Goal: Task Accomplishment & Management: Manage account settings

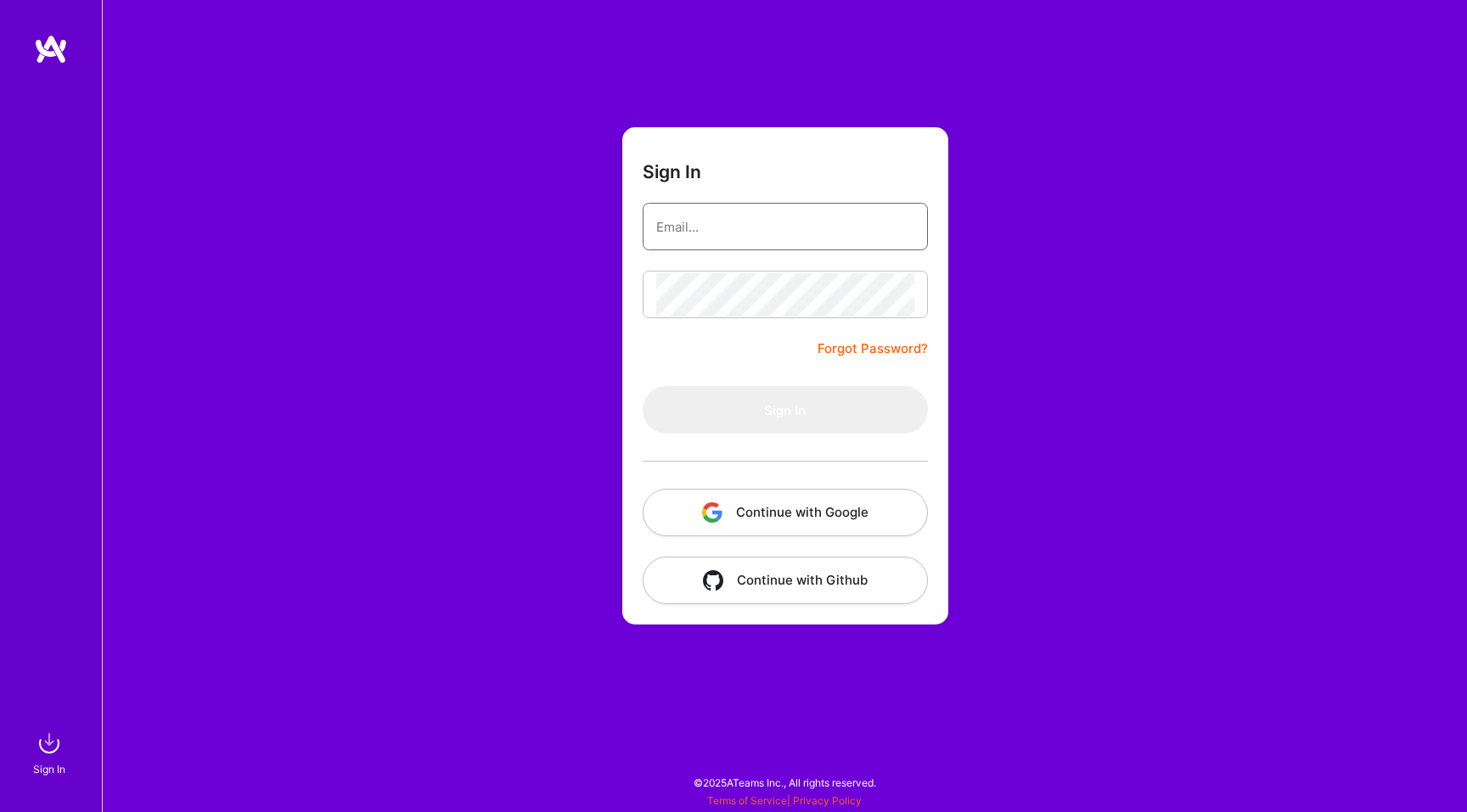
click at [756, 230] on input "email" at bounding box center [784, 227] width 258 height 43
click at [0, 804] on com-1password-button at bounding box center [0, 804] width 0 height 0
type input "[EMAIL_ADDRESS][DOMAIN_NAME]"
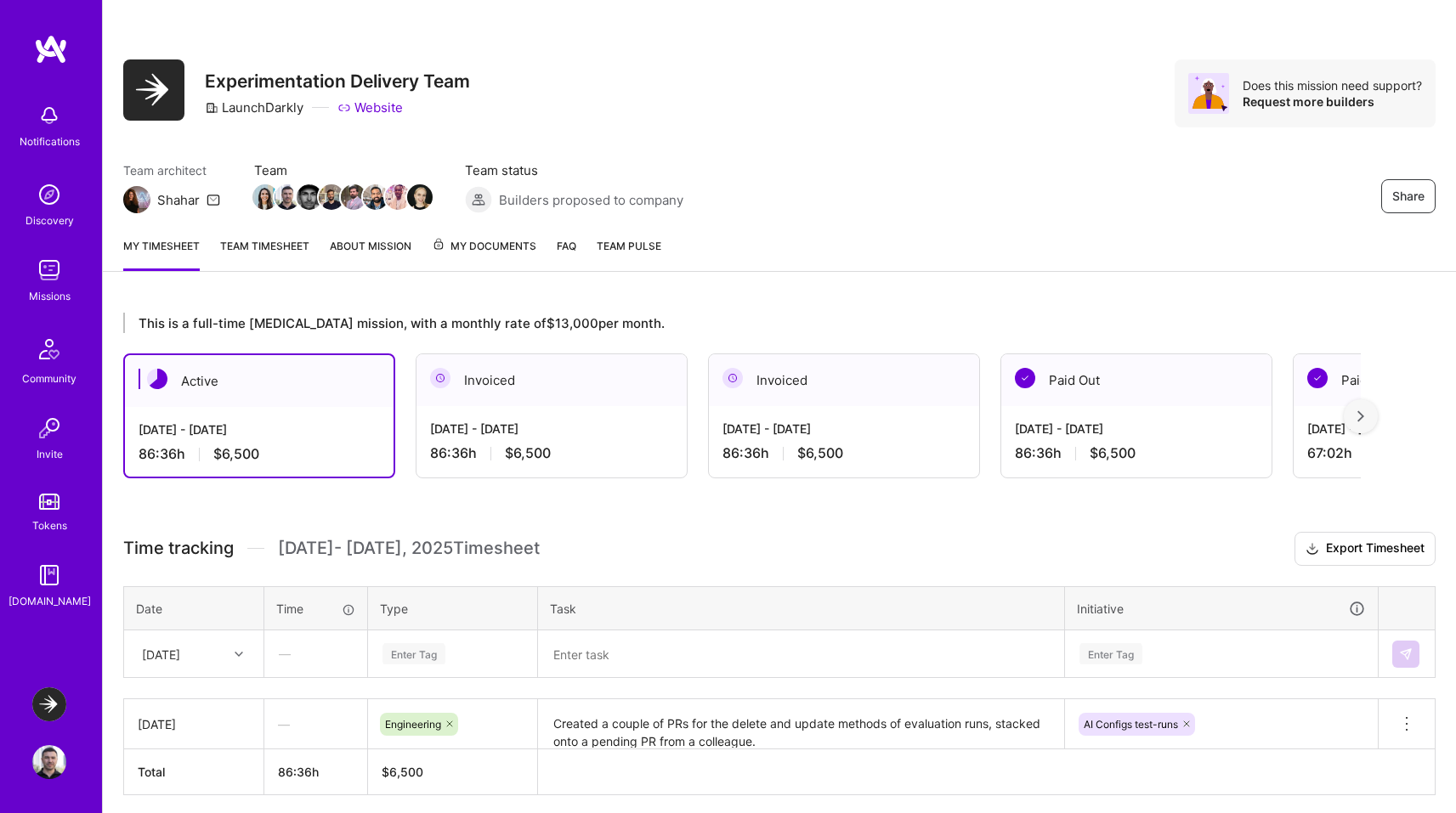
click at [53, 758] on img at bounding box center [49, 762] width 34 height 34
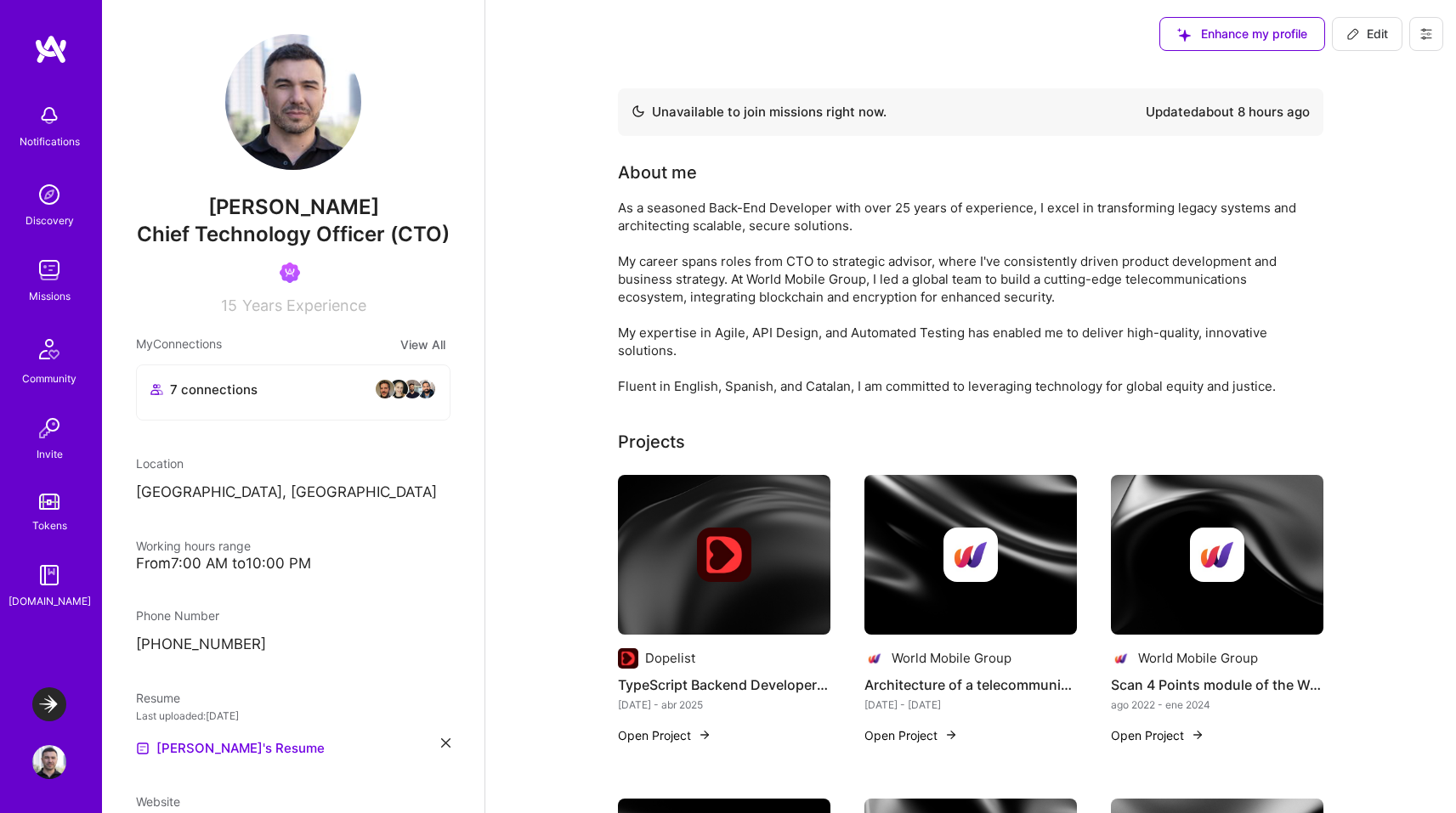
click at [55, 705] on img at bounding box center [49, 705] width 34 height 34
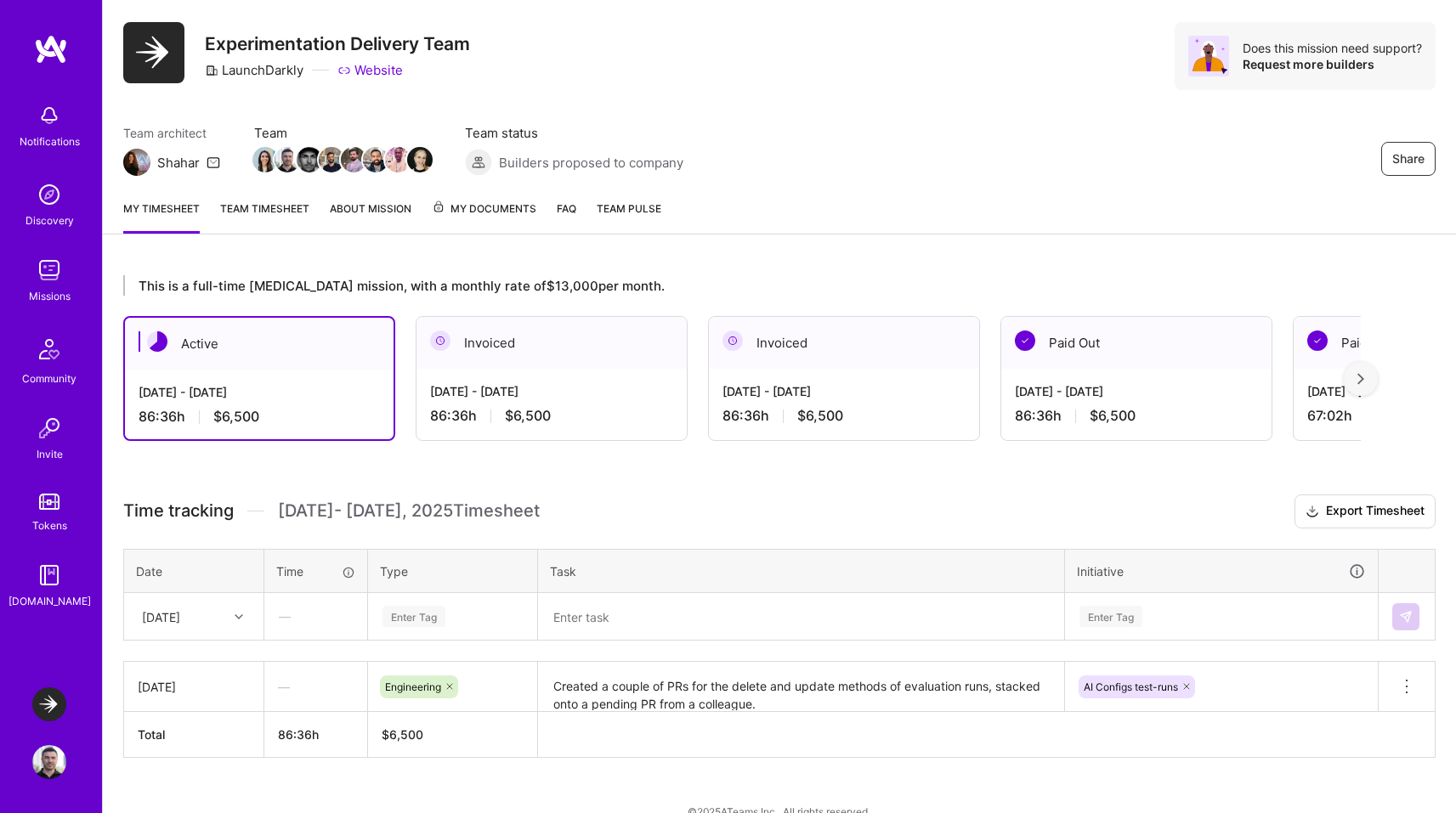
scroll to position [64, 0]
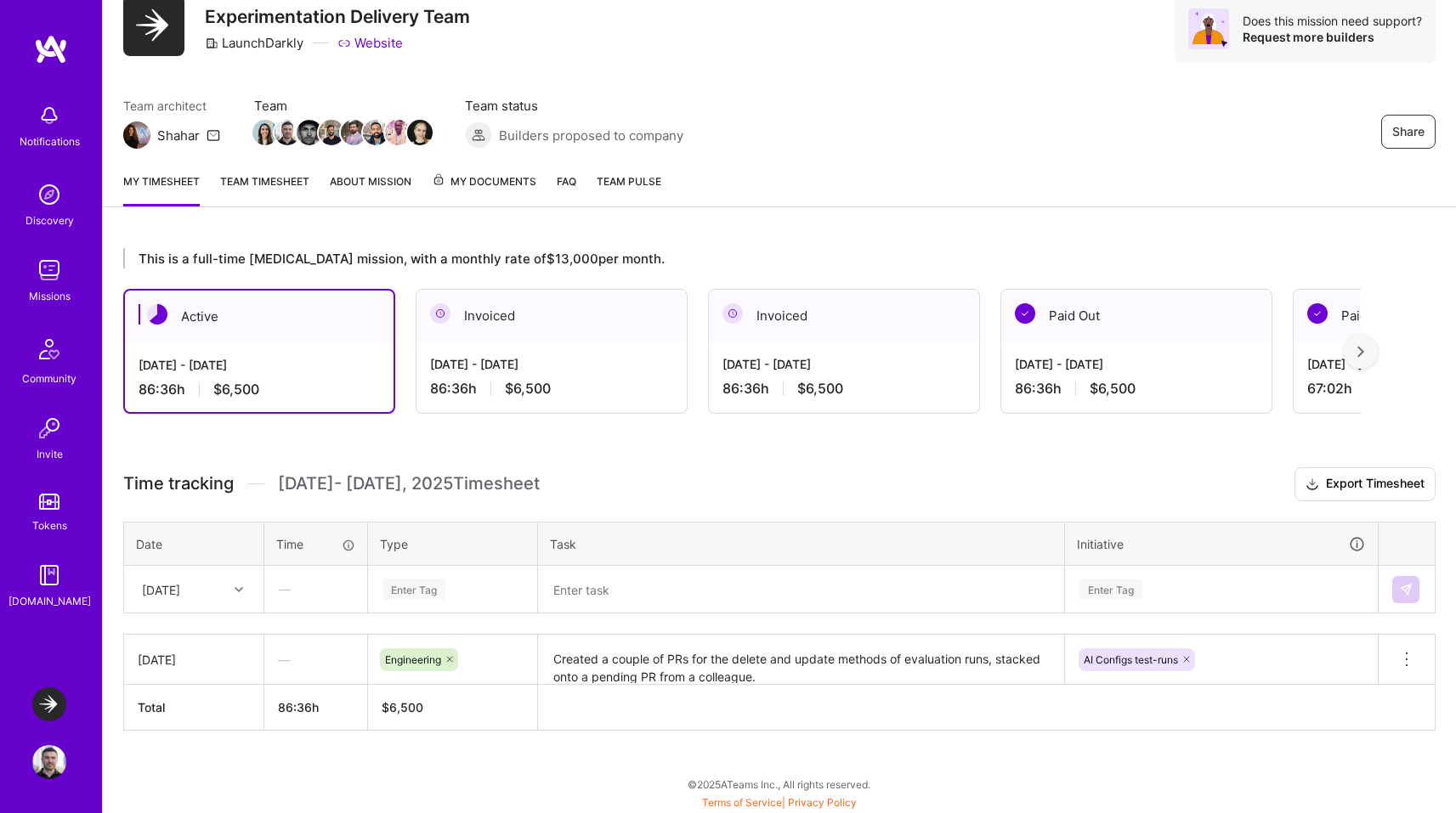
click at [216, 586] on div "[DATE]" at bounding box center [180, 589] width 94 height 28
click at [195, 666] on div "[DATE]" at bounding box center [194, 669] width 138 height 31
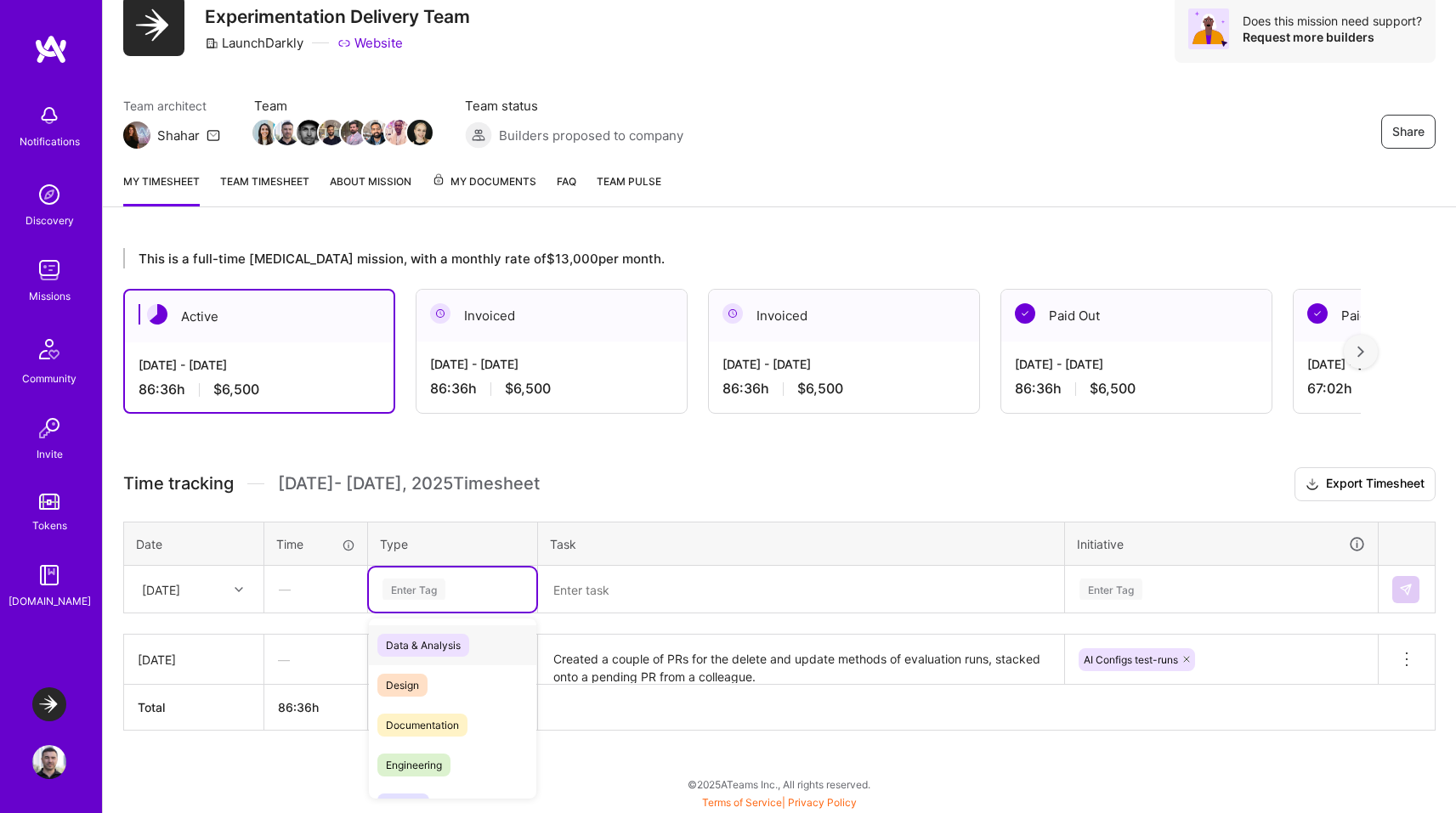
click at [400, 589] on div "Enter Tag" at bounding box center [413, 589] width 63 height 26
click at [412, 766] on span "Engineering" at bounding box center [414, 766] width 73 height 23
click at [668, 578] on textarea at bounding box center [801, 589] width 523 height 44
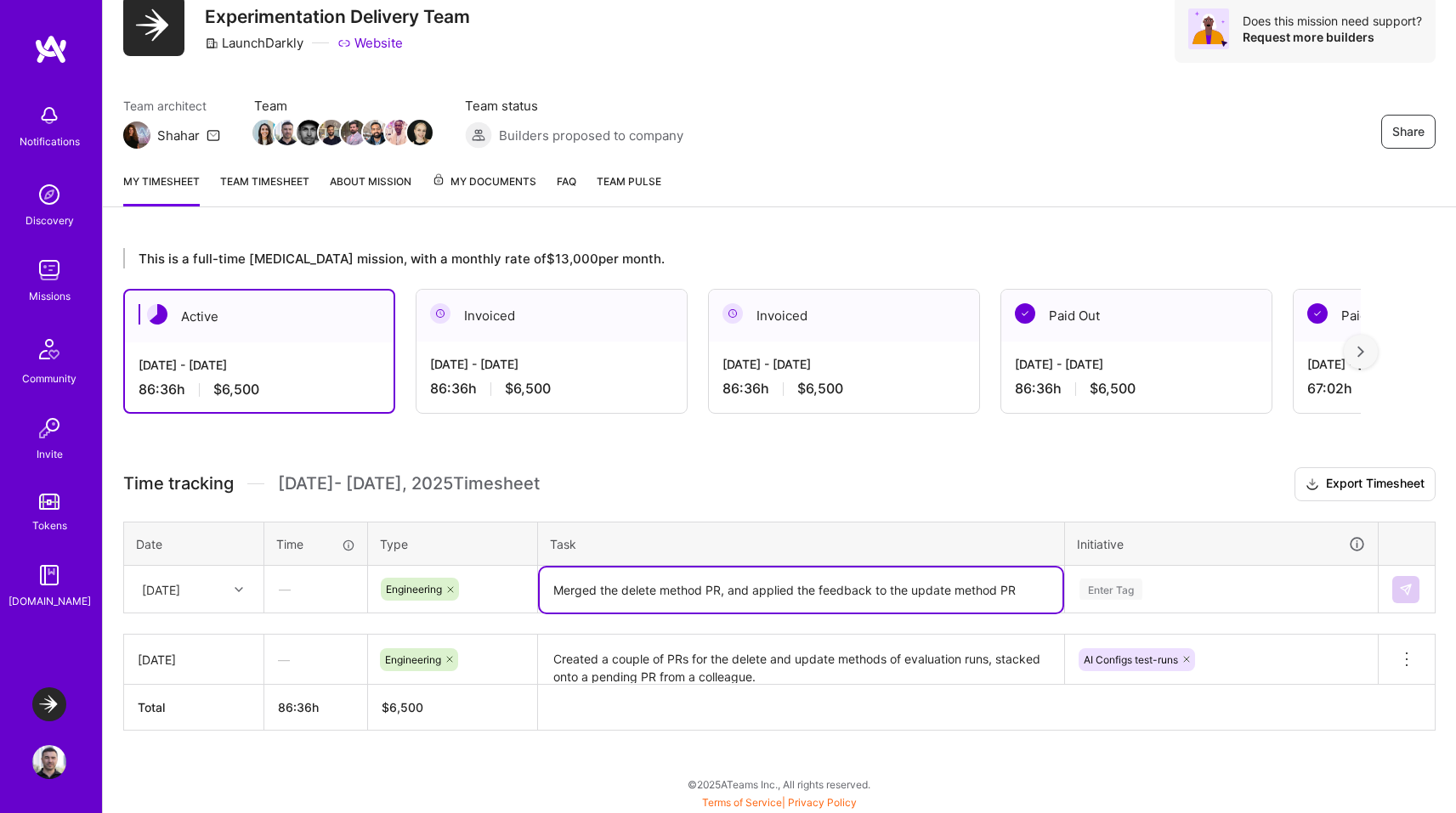
type textarea "Merged the delete method PR, and applied the feedback to the update method PR"
click at [1118, 586] on div "Enter Tag" at bounding box center [1222, 589] width 311 height 44
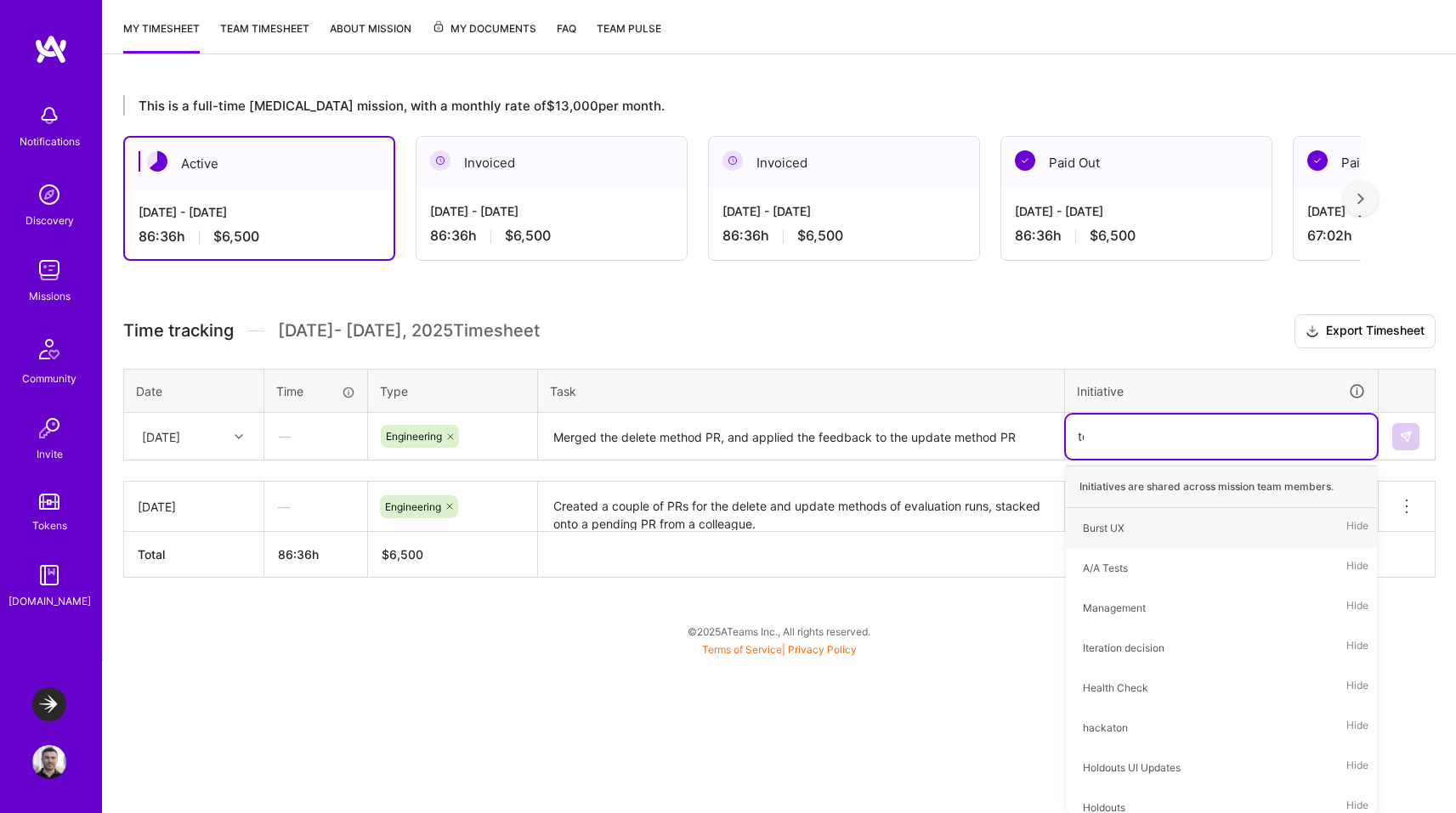
scroll to position [64, 0]
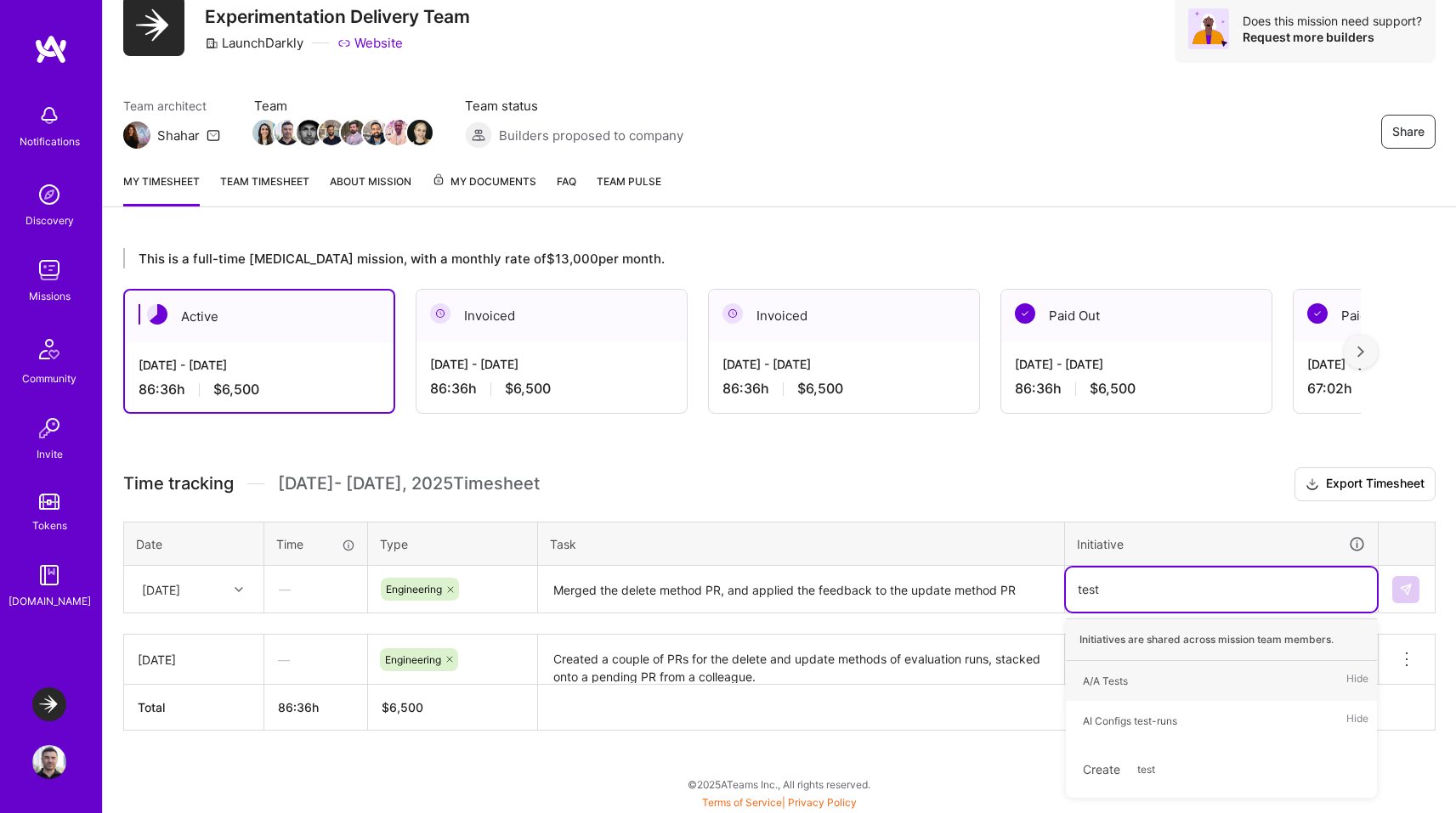
type input "test"
click at [1147, 716] on div "AI Configs test-runs" at bounding box center [1129, 721] width 94 height 18
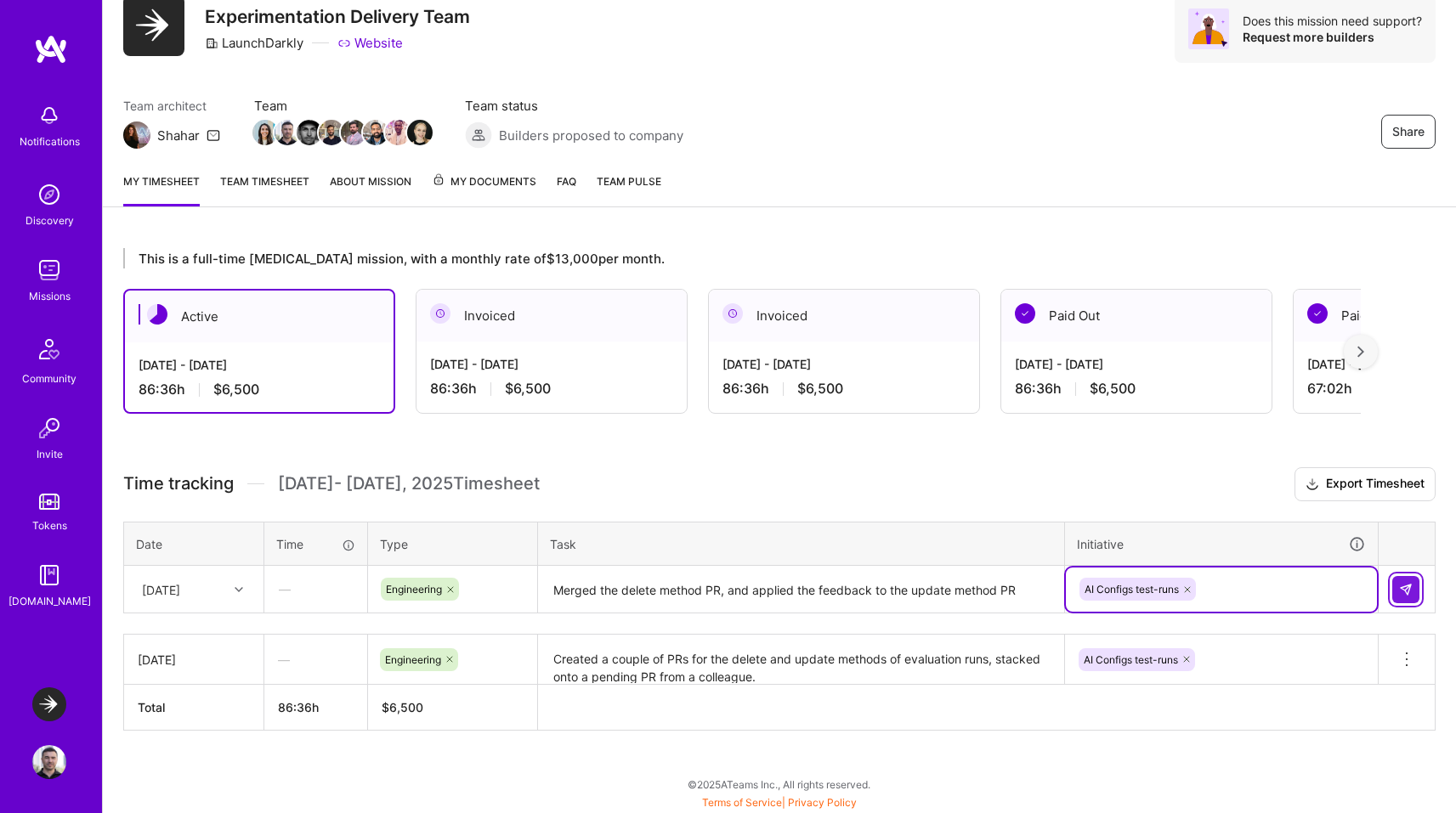
click at [1408, 584] on img at bounding box center [1406, 589] width 13 height 13
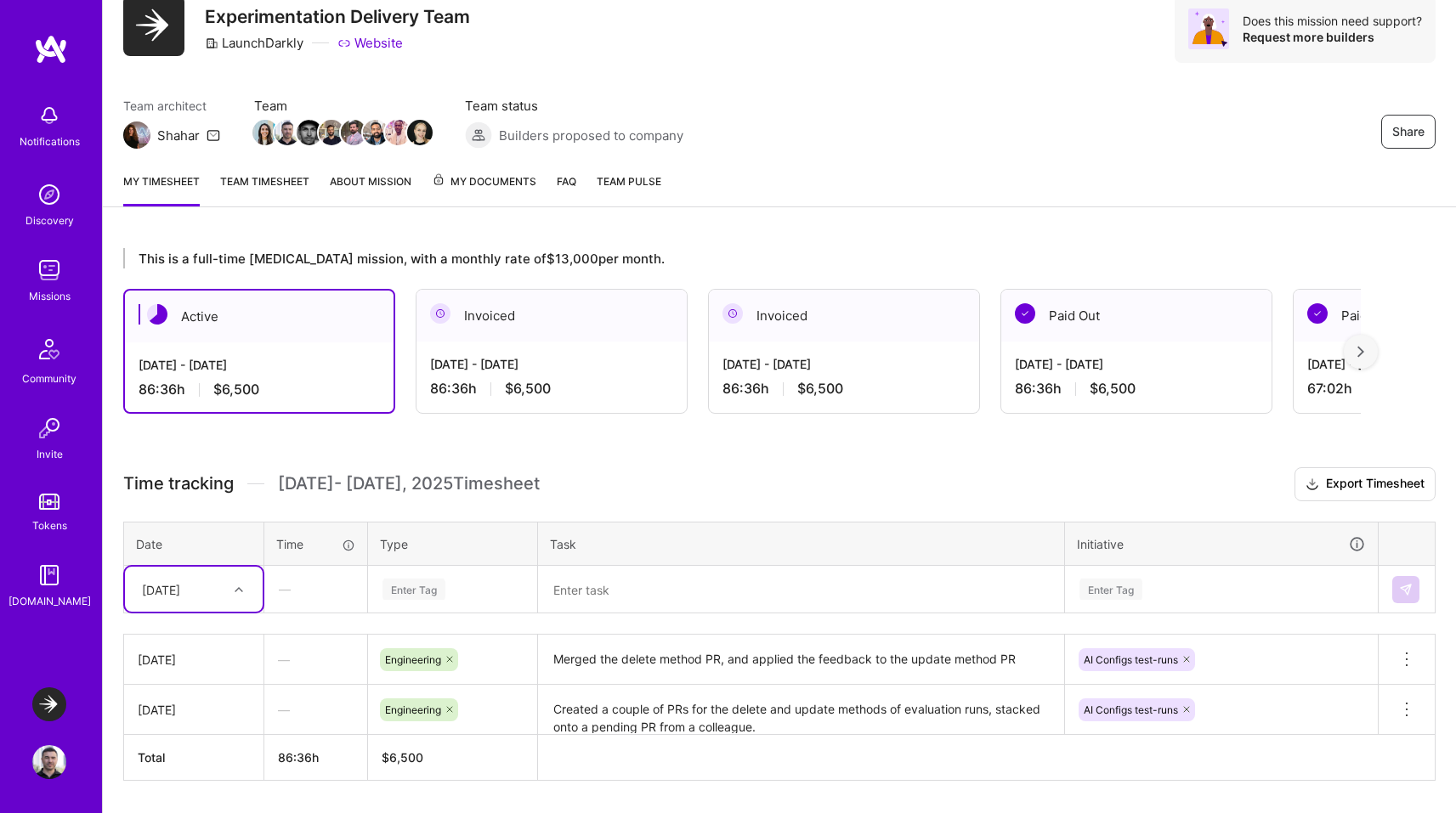
click at [208, 582] on div "[DATE]" at bounding box center [180, 589] width 94 height 28
click at [167, 671] on div "[DATE]" at bounding box center [194, 669] width 138 height 31
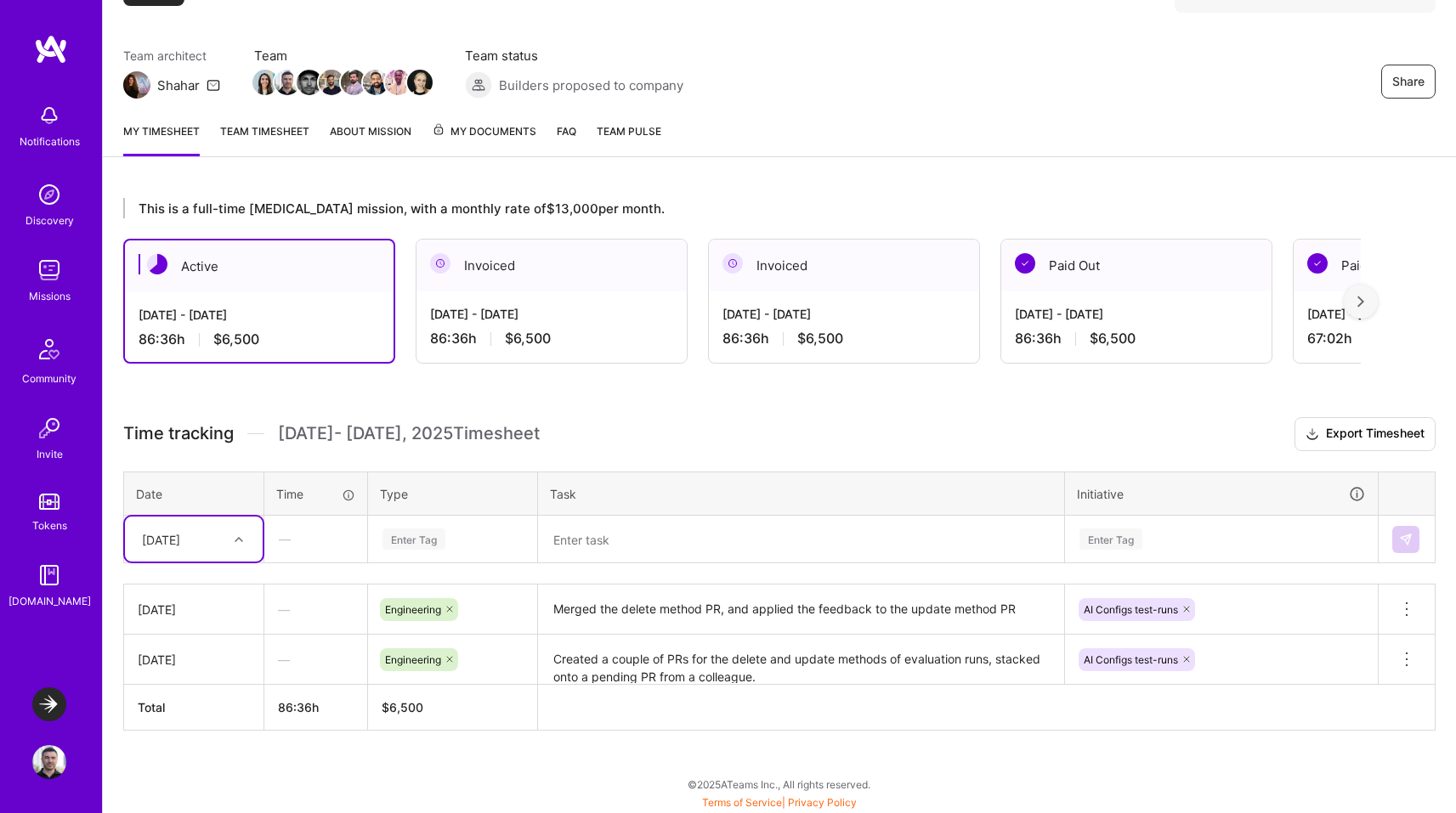
click at [415, 562] on div "Enter Tag" at bounding box center [452, 539] width 167 height 44
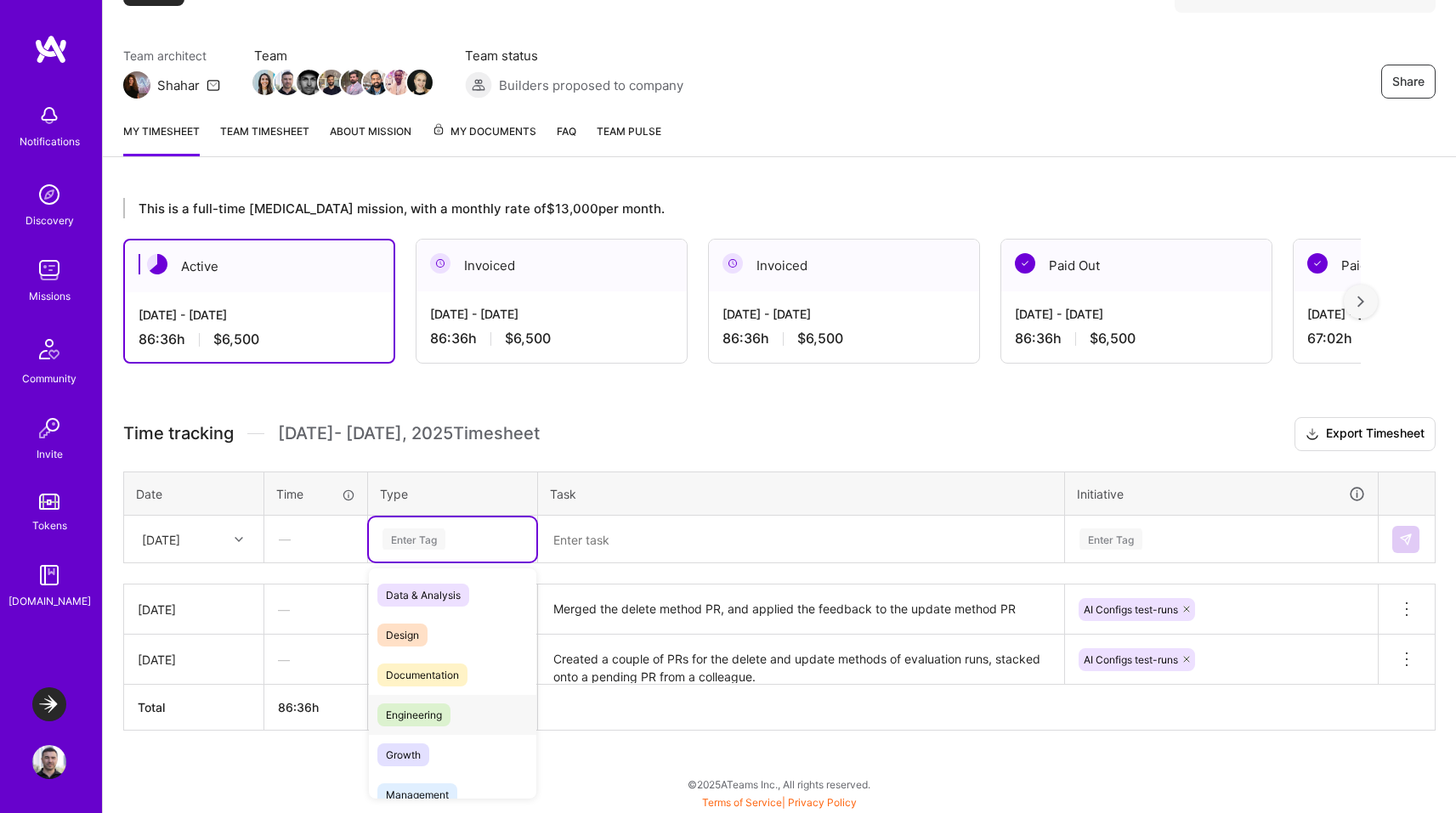
drag, startPoint x: 425, startPoint y: 707, endPoint x: 488, endPoint y: 638, distance: 93.4
click at [426, 707] on span "Engineering" at bounding box center [414, 716] width 73 height 23
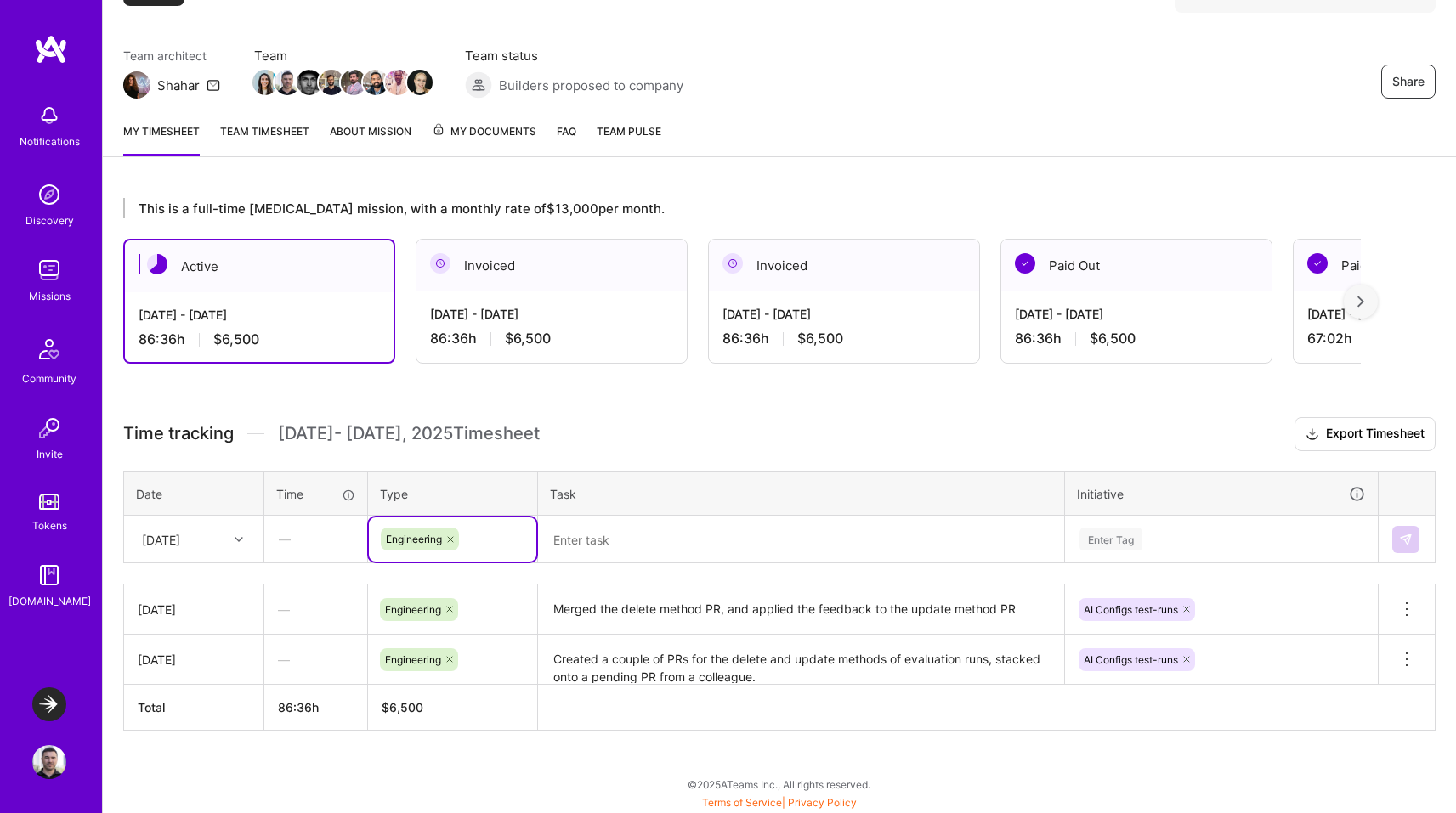
click at [579, 544] on textarea at bounding box center [801, 540] width 523 height 45
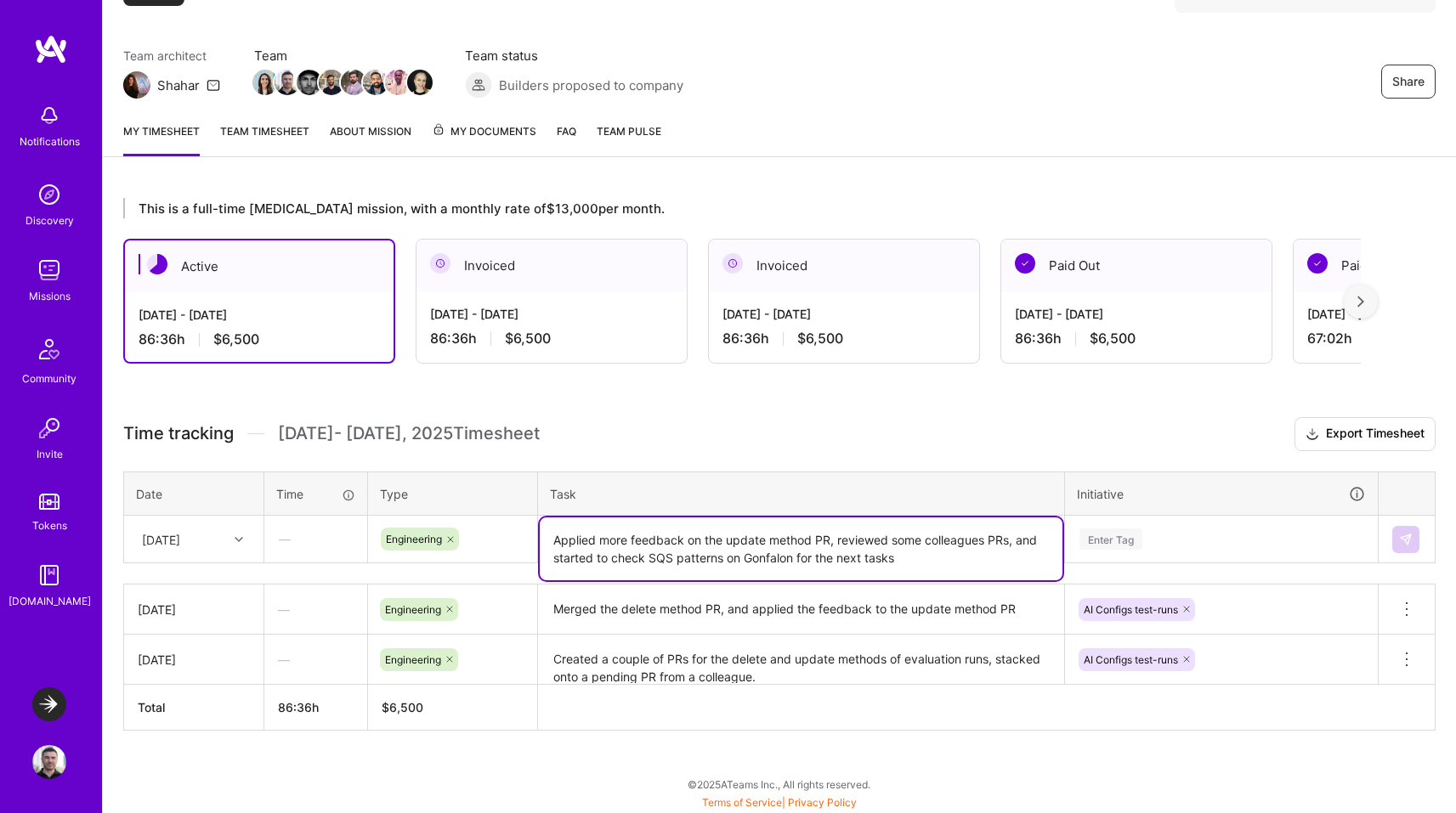
type textarea "Applied more feedback on the update method PR, reviewed some colleagues PRs, an…"
click at [1105, 535] on div "Enter Tag" at bounding box center [1222, 538] width 311 height 44
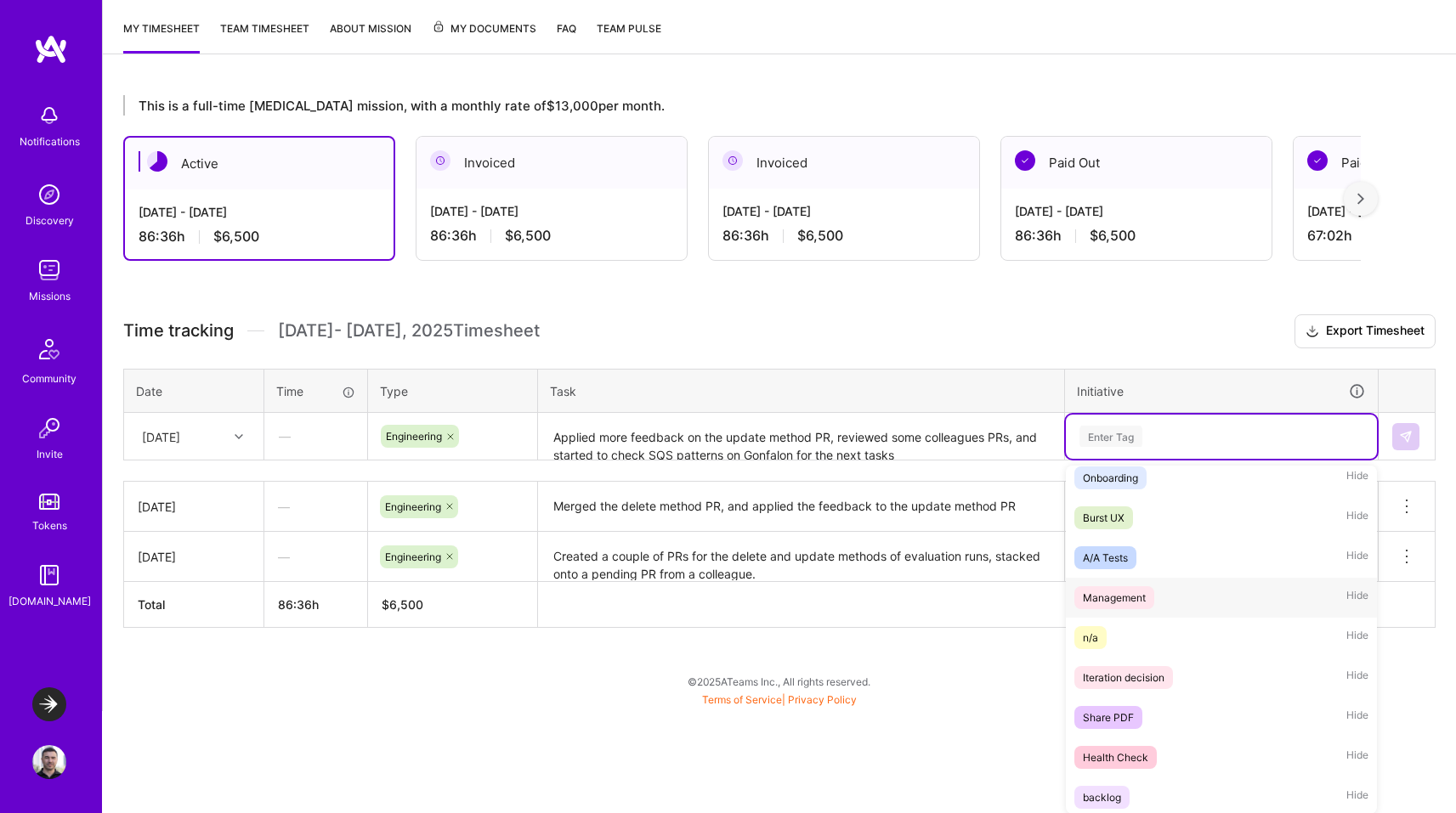
scroll to position [55, 0]
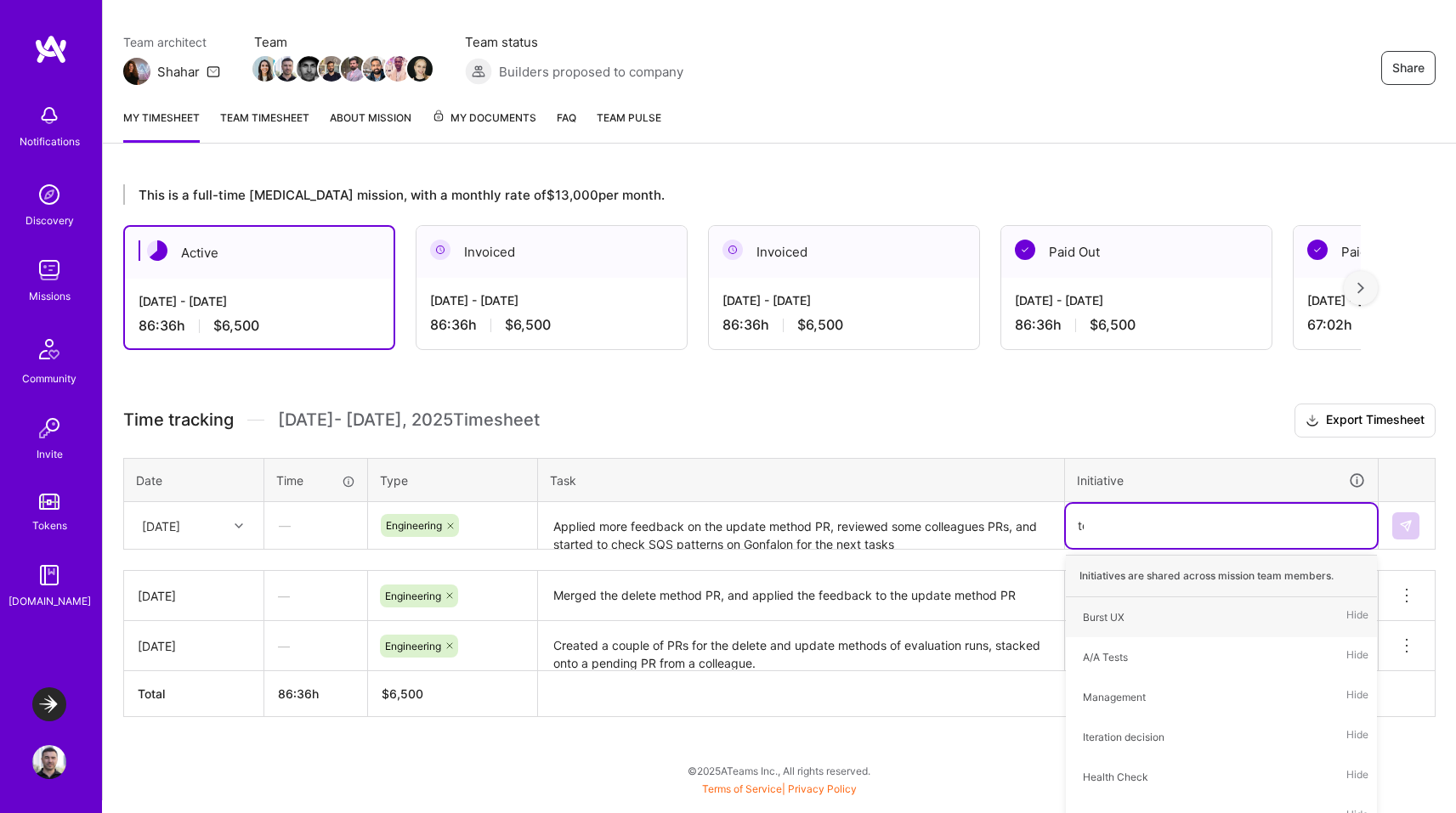
type input "test"
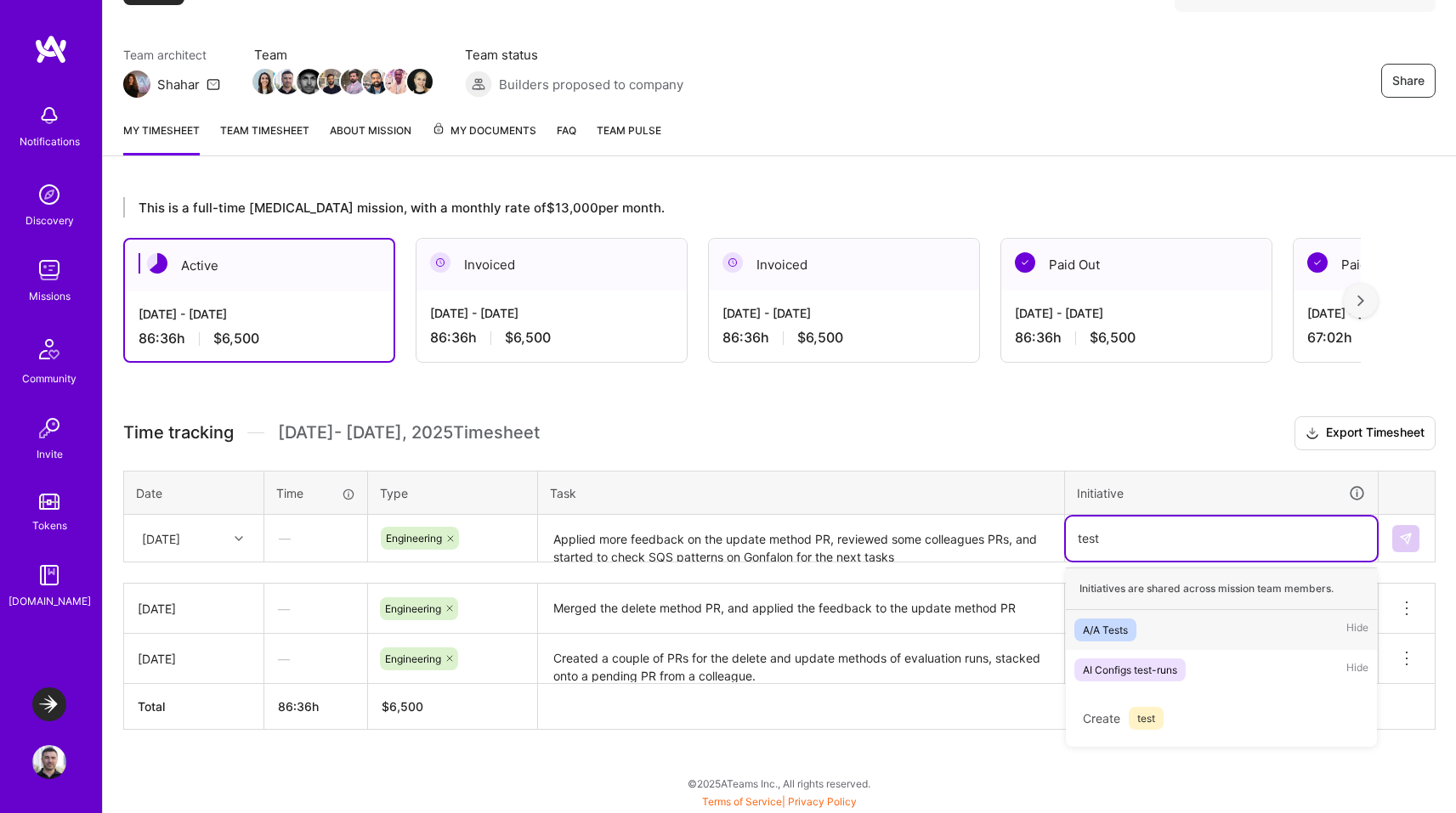
scroll to position [114, 0]
click at [1177, 670] on div "AI Configs test-runs" at bounding box center [1129, 671] width 94 height 18
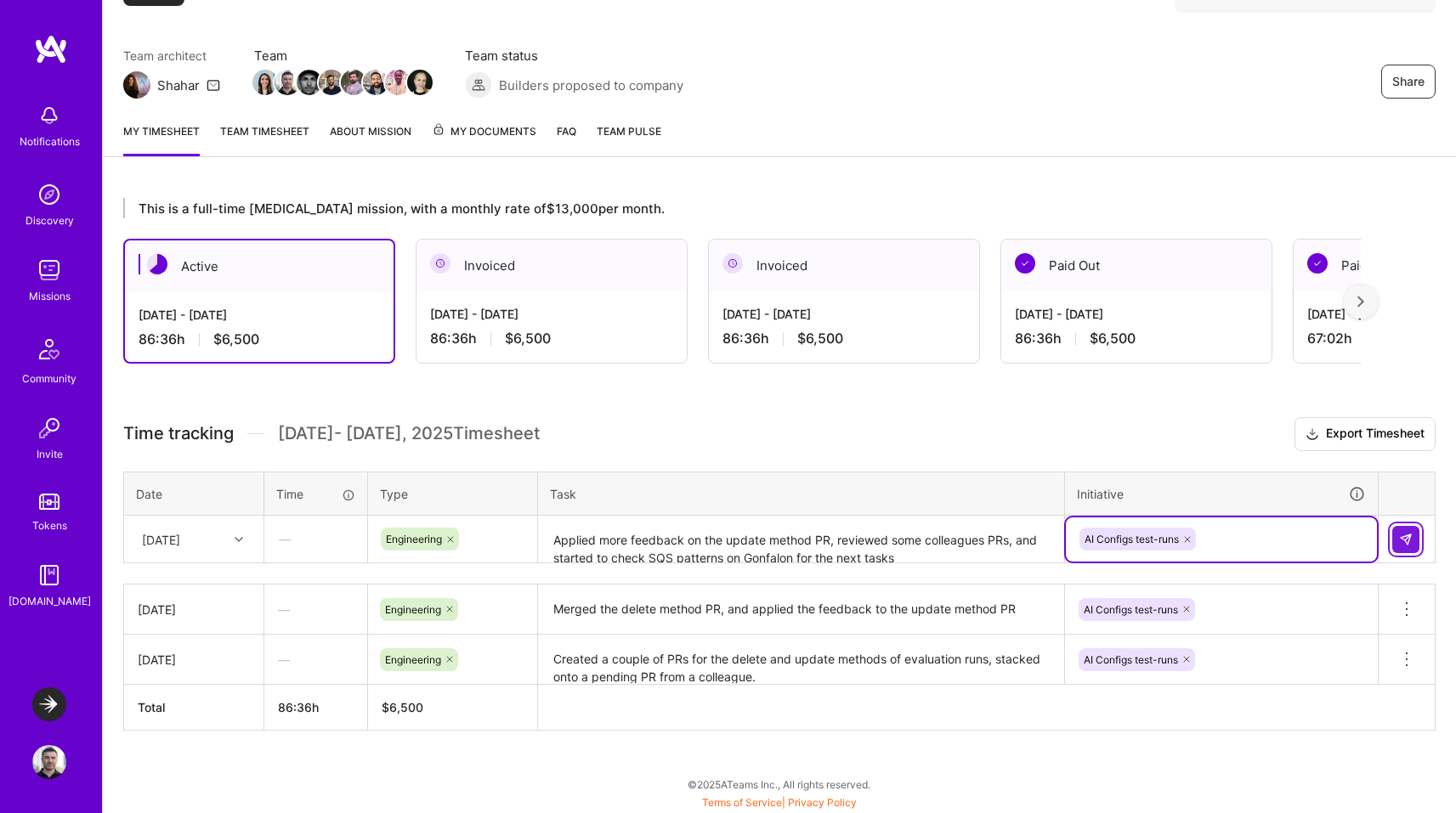
click at [1403, 534] on img at bounding box center [1406, 539] width 13 height 13
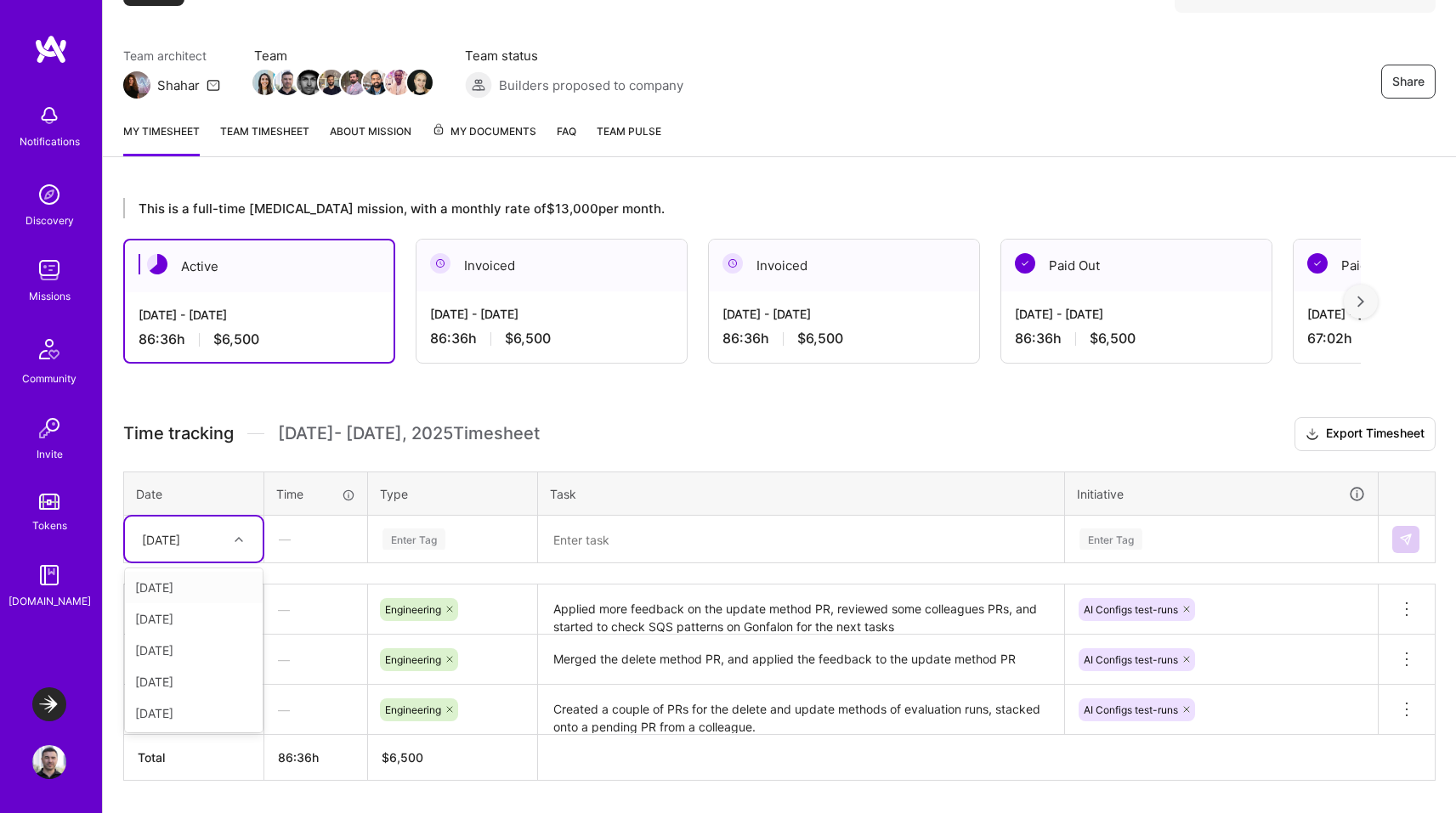
click at [229, 540] on div at bounding box center [241, 539] width 26 height 22
click at [176, 711] on div "[DATE]" at bounding box center [194, 713] width 138 height 31
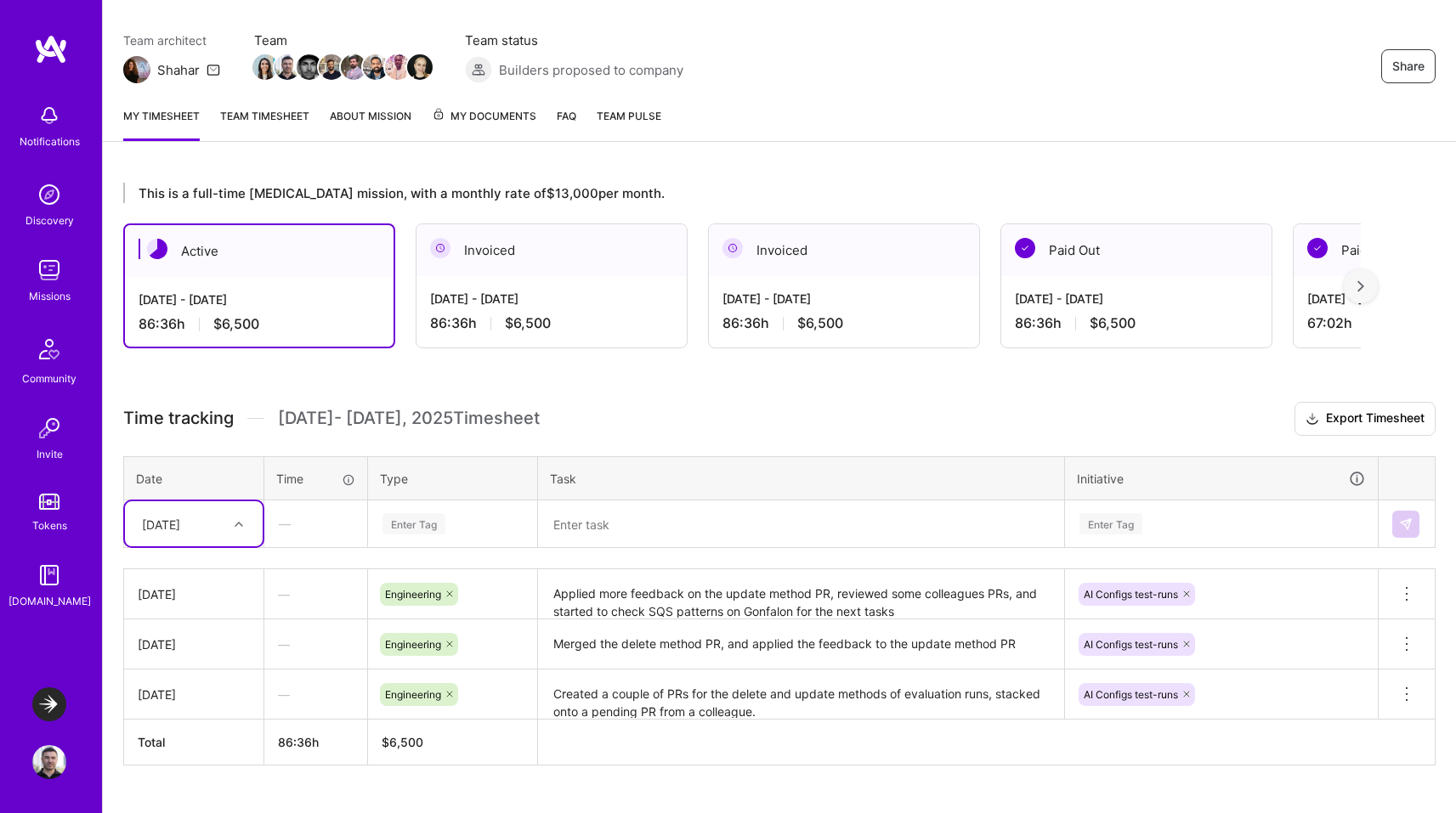
click at [435, 538] on div "Enter Tag" at bounding box center [452, 523] width 167 height 44
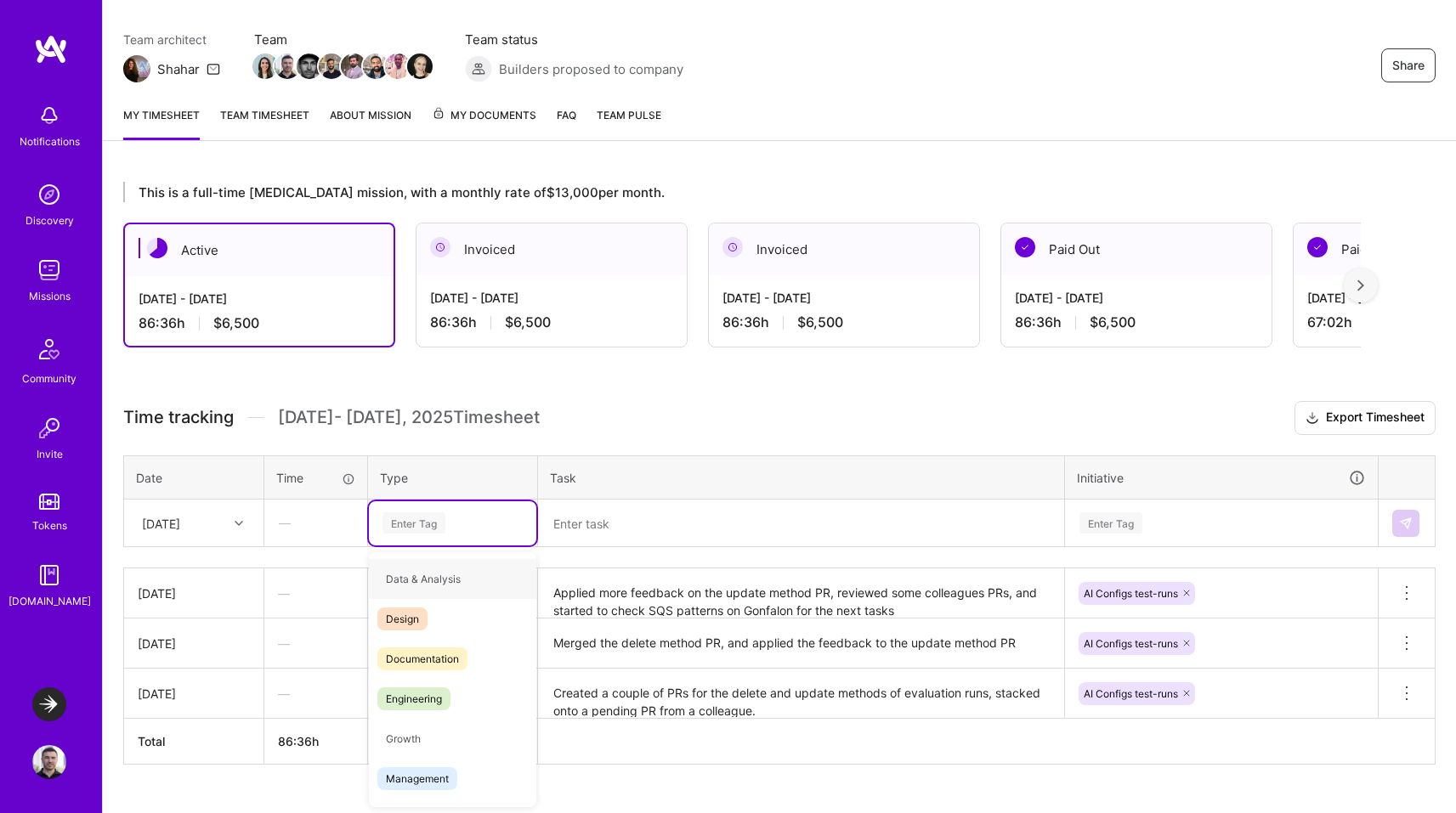
type input "e"
drag, startPoint x: 423, startPoint y: 653, endPoint x: 430, endPoint y: 642, distance: 13.0
click at [426, 648] on span "Engineering" at bounding box center [414, 659] width 73 height 23
click at [599, 520] on textarea at bounding box center [801, 523] width 523 height 45
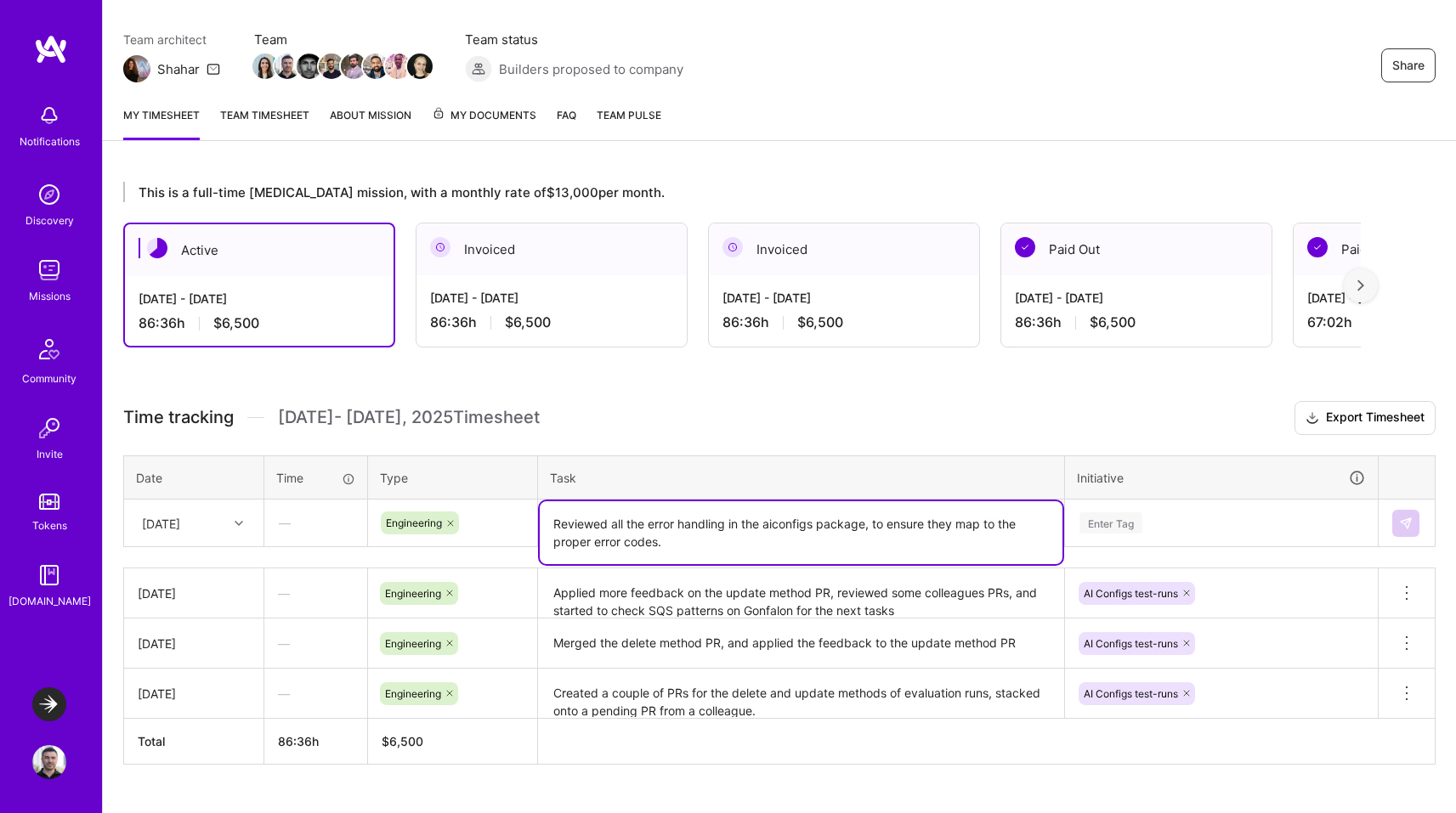
type textarea "Reviewed all the error handling in the aiconfigs package, to ensure they map to…"
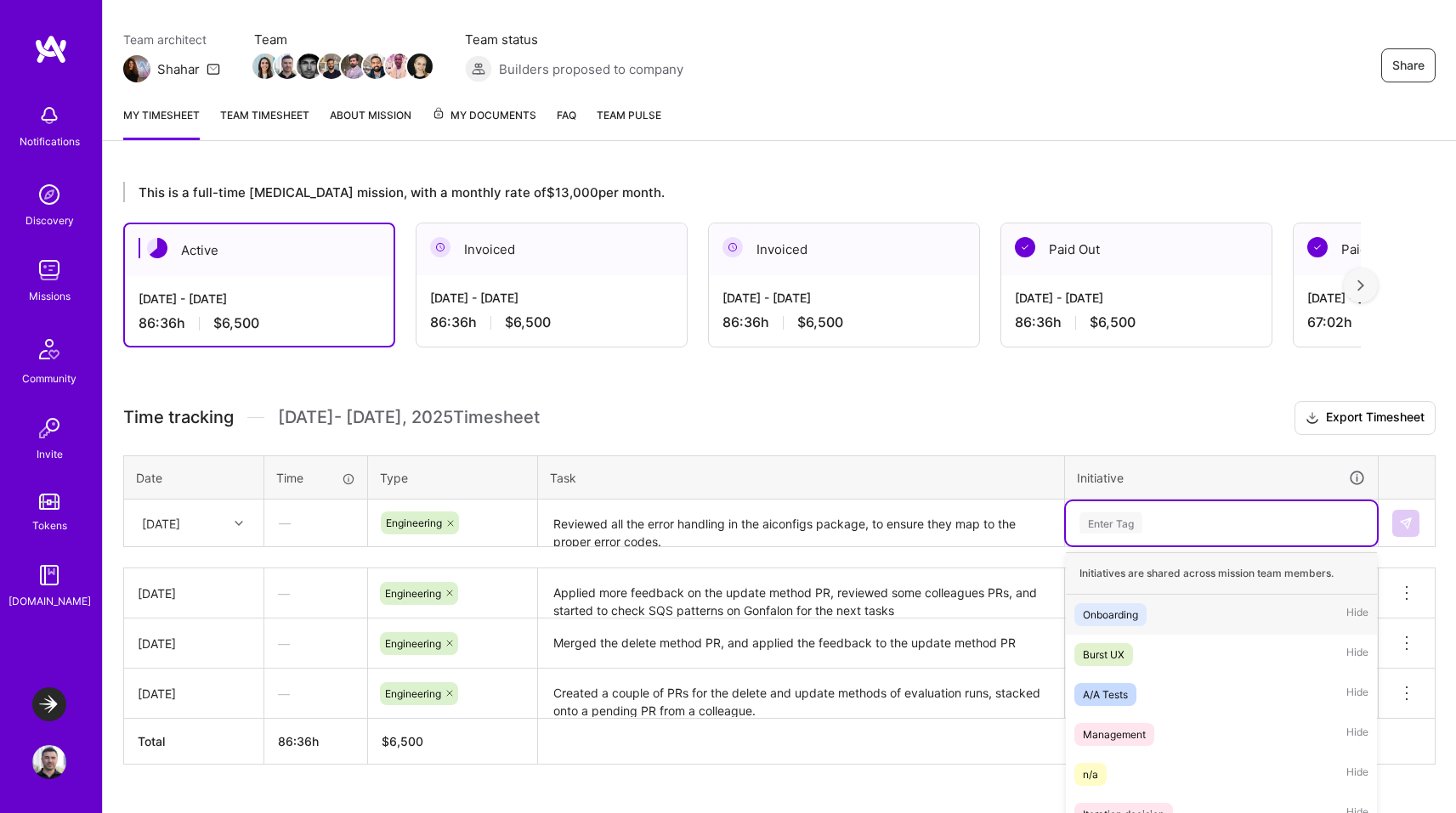
scroll to position [217, 0]
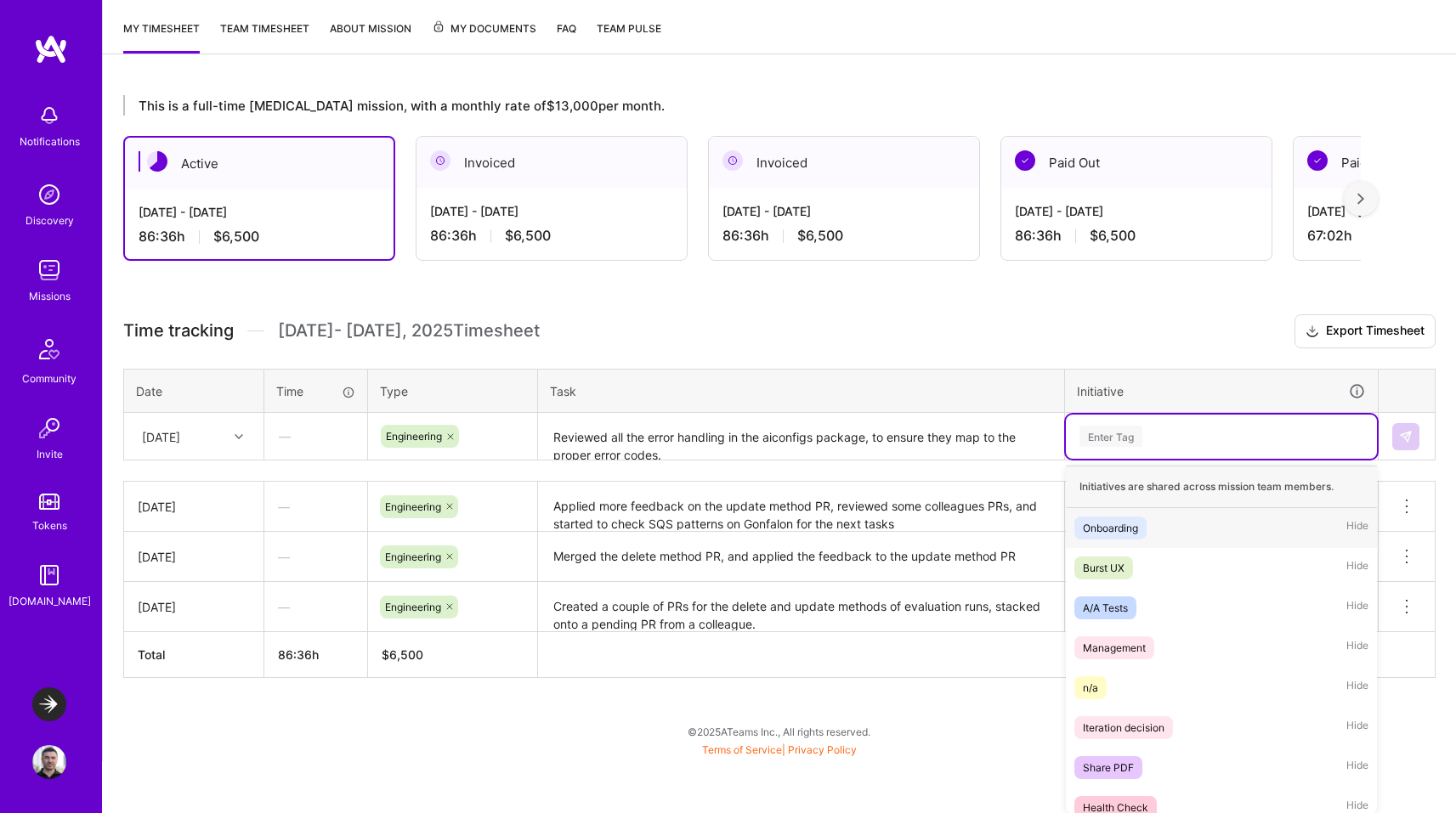
click at [1116, 459] on div "option AI Configs test-runs, selected. option Onboarding focused, 1 of 25. 25 r…" at bounding box center [1222, 436] width 311 height 44
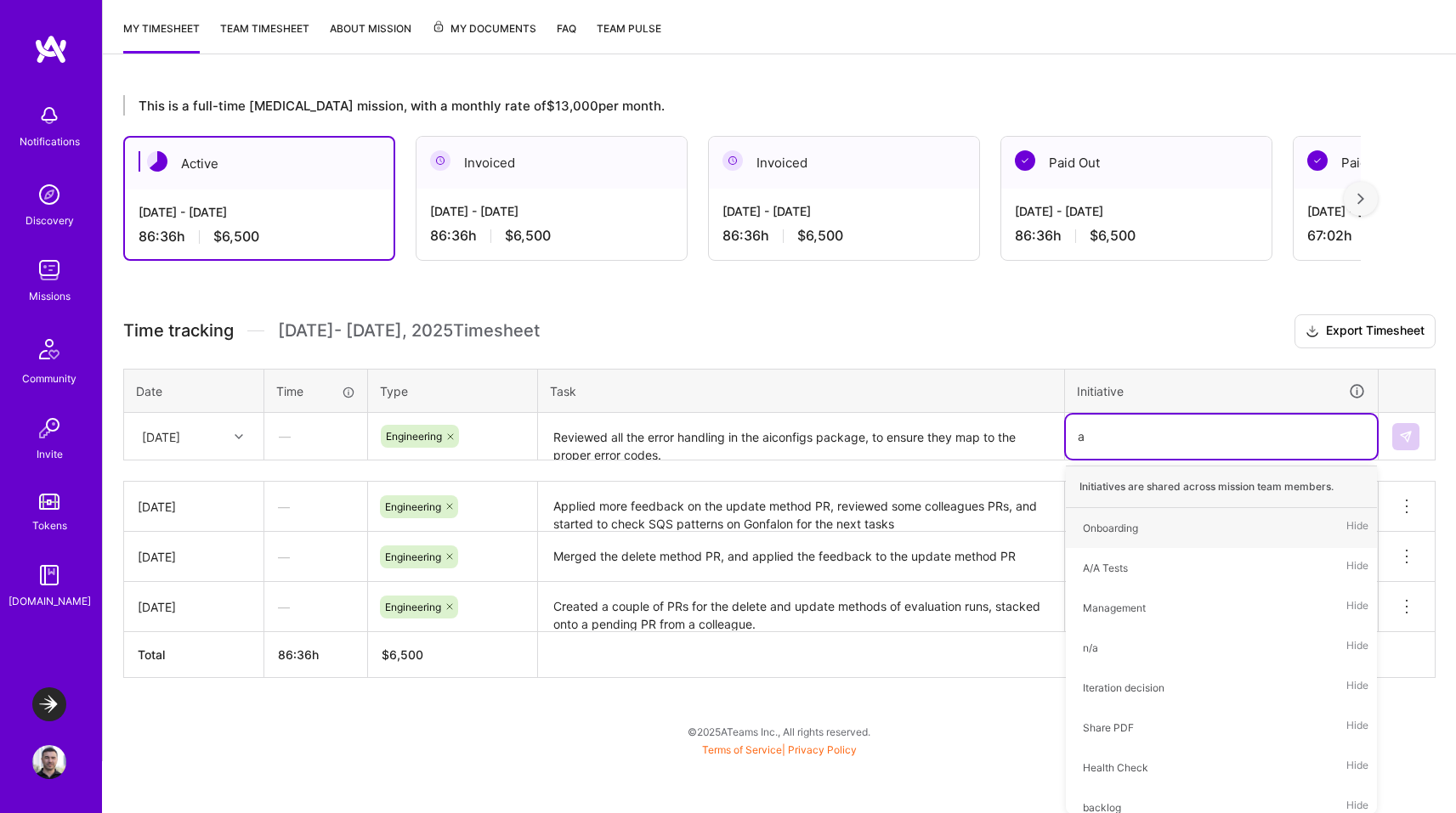
type input "ai"
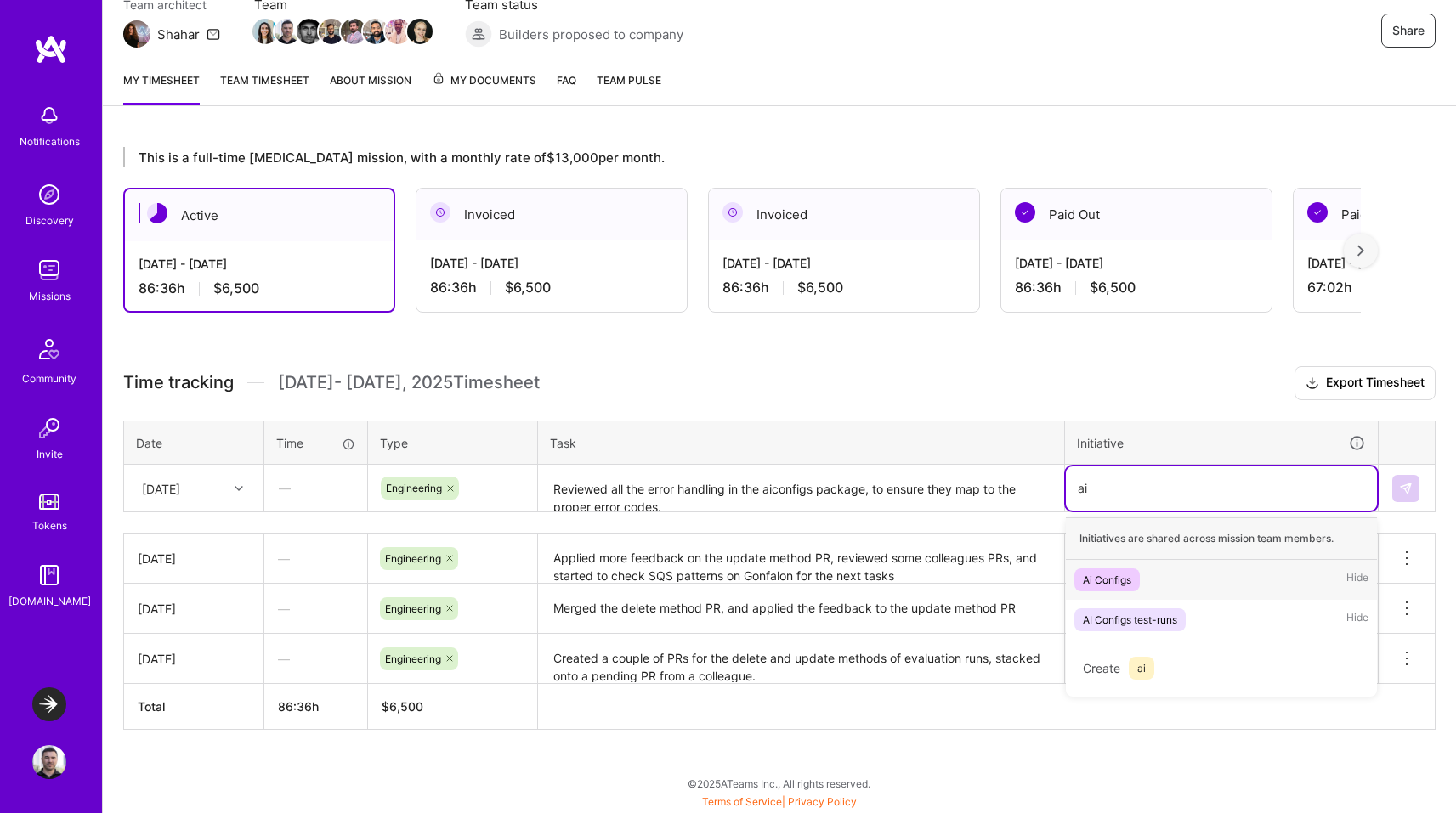
scroll to position [165, 0]
click at [1116, 581] on div "Ai Configs" at bounding box center [1107, 580] width 48 height 18
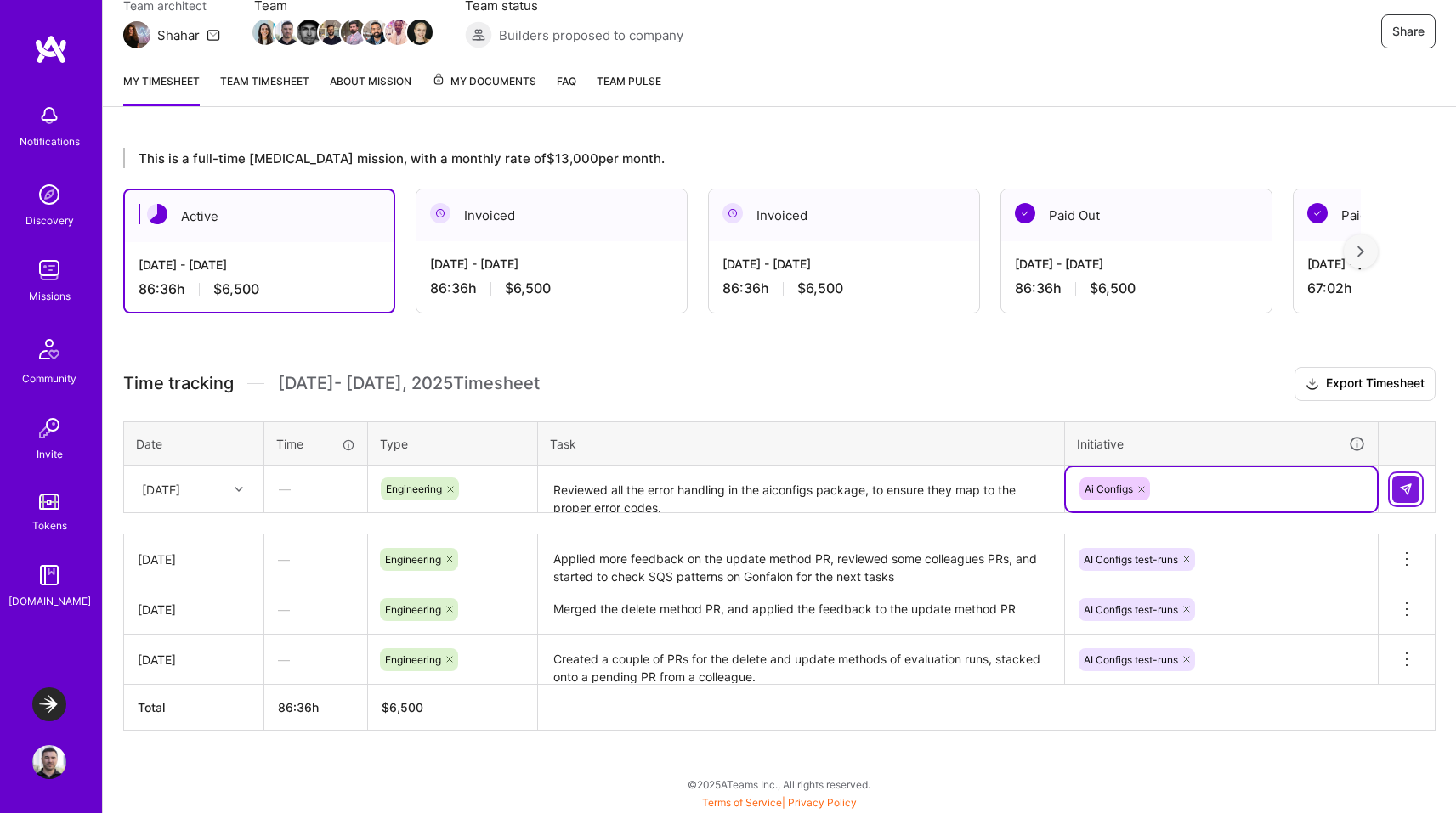
click at [1406, 490] on img at bounding box center [1406, 489] width 13 height 13
